Goal: Check status: Check status

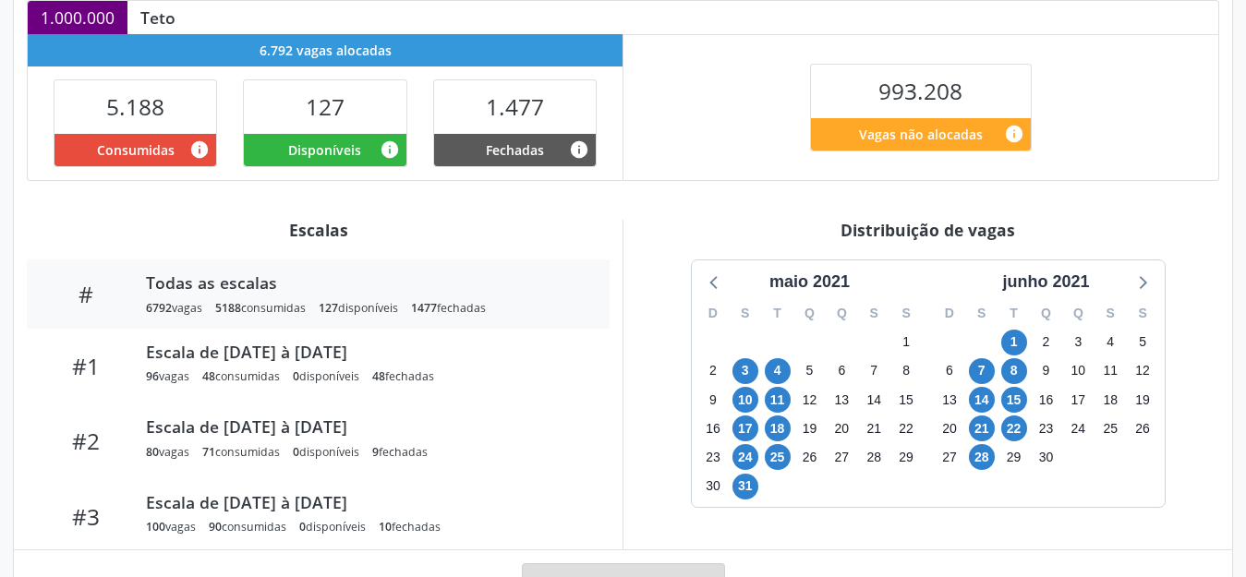
scroll to position [417, 0]
click at [805, 278] on div "maio 2021" at bounding box center [809, 282] width 95 height 25
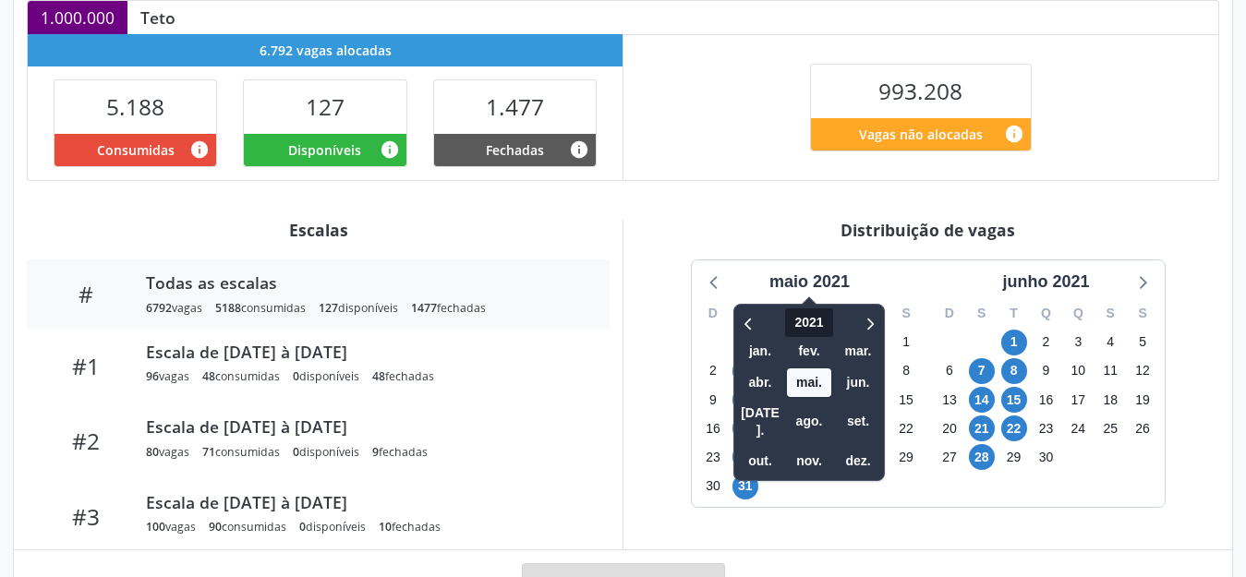
drag, startPoint x: 805, startPoint y: 278, endPoint x: 800, endPoint y: 324, distance: 46.5
click at [800, 295] on div "maio 2021 2021 jan. fev. mar. abr. mai. jun. [DATE]. ago. set. out. nov. dez." at bounding box center [809, 282] width 95 height 25
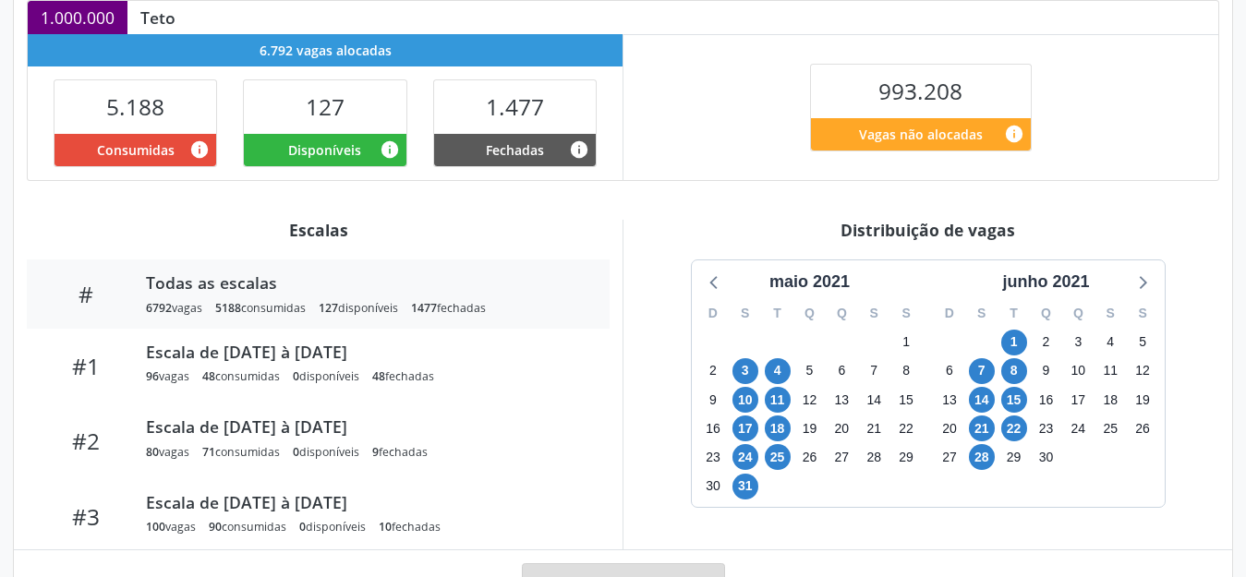
click at [800, 324] on div "Q" at bounding box center [809, 313] width 32 height 29
click at [809, 281] on div "maio 2021" at bounding box center [809, 282] width 95 height 25
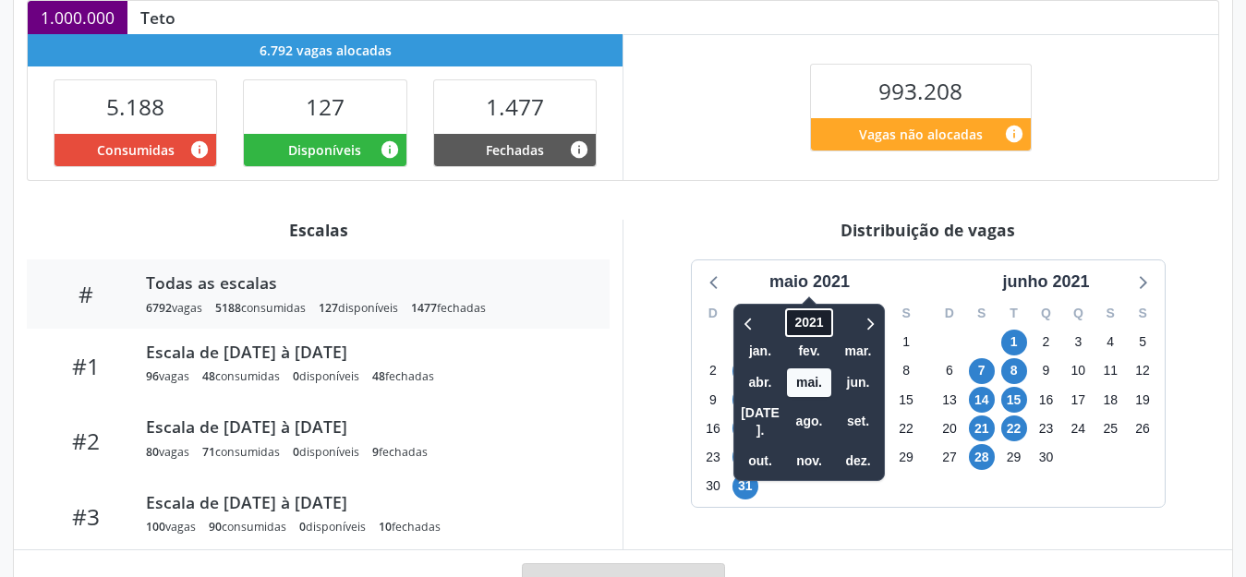
click at [803, 321] on span "2021" at bounding box center [808, 322] width 47 height 29
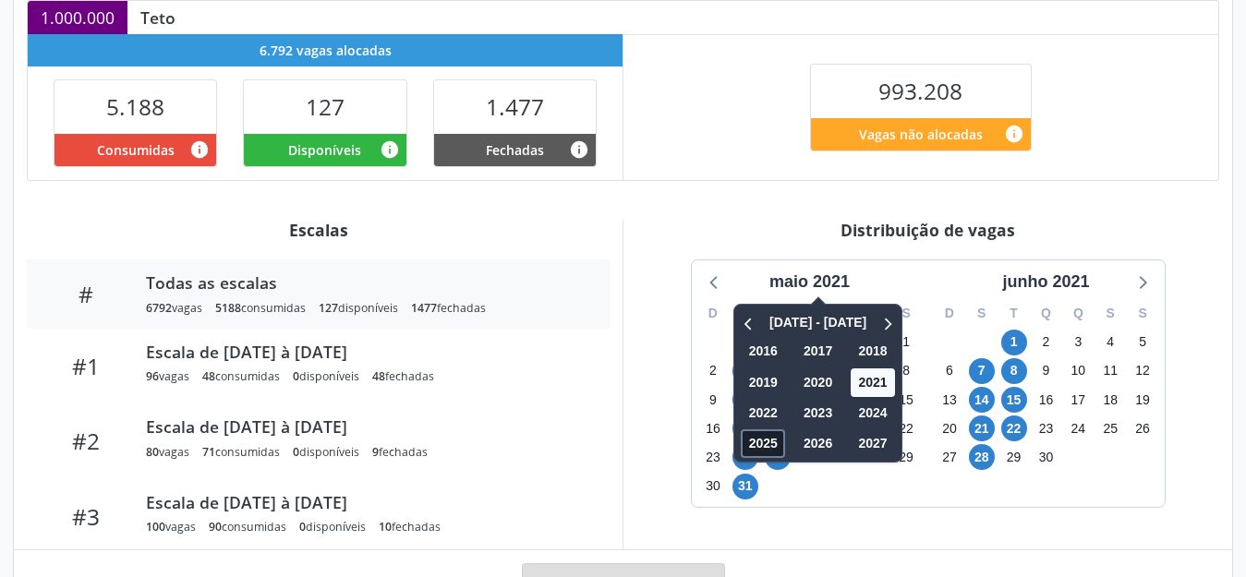
click at [769, 452] on span "2025" at bounding box center [763, 443] width 44 height 29
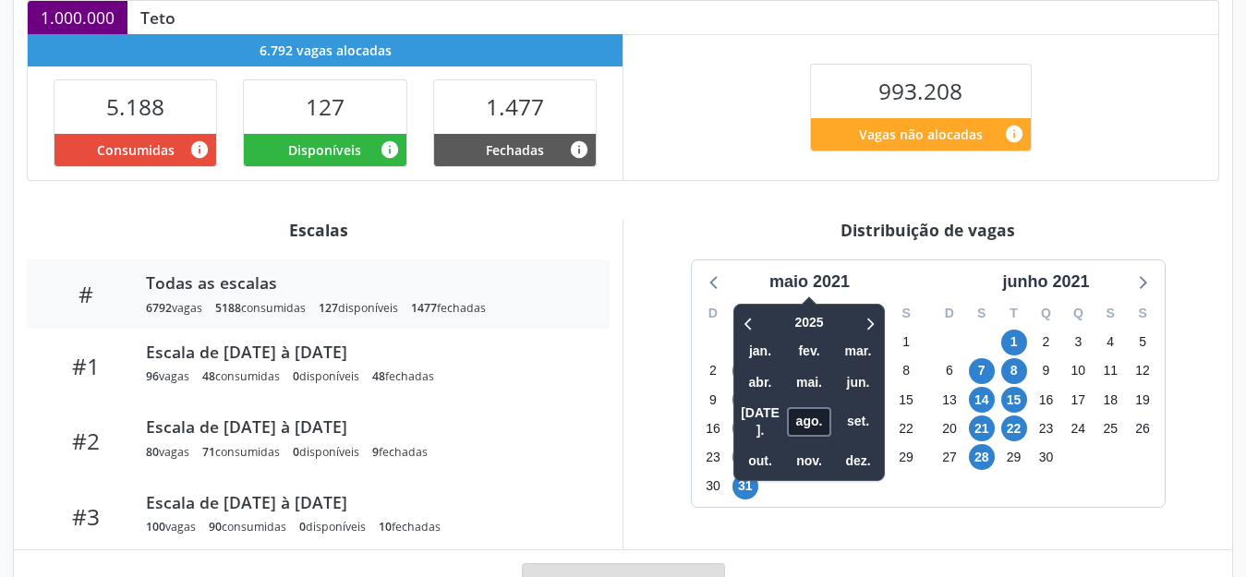
click at [808, 413] on span "ago." at bounding box center [809, 421] width 44 height 29
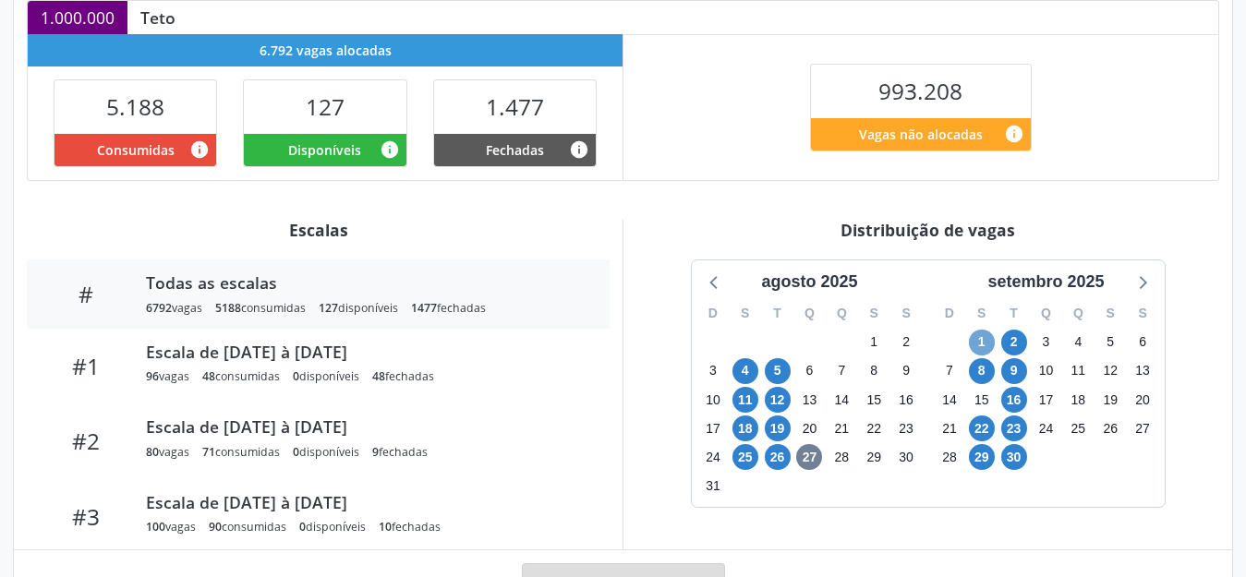
click at [979, 346] on span "1" at bounding box center [982, 343] width 26 height 26
click at [1141, 280] on icon at bounding box center [1142, 282] width 24 height 24
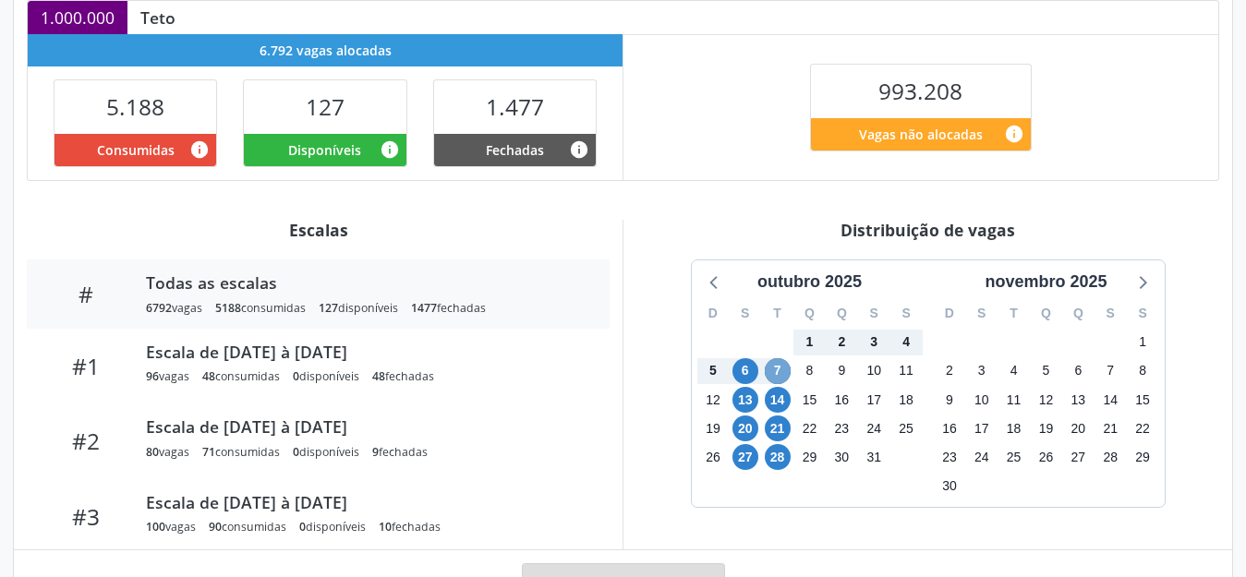
click at [777, 373] on span "7" at bounding box center [778, 371] width 26 height 26
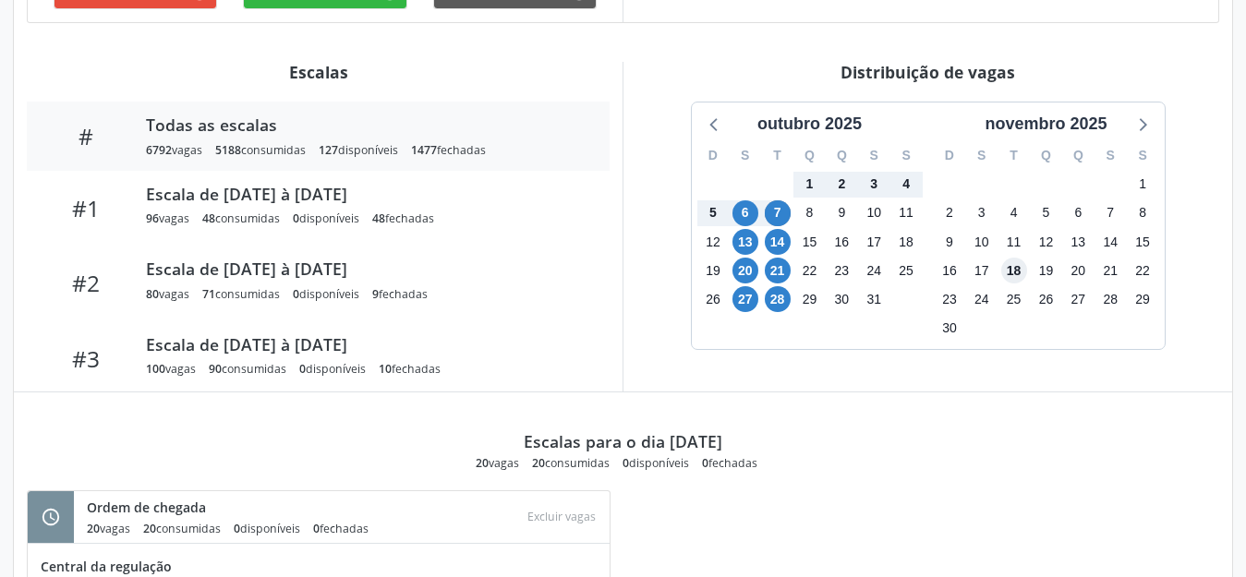
scroll to position [524, 0]
